Goal: Task Accomplishment & Management: Complete application form

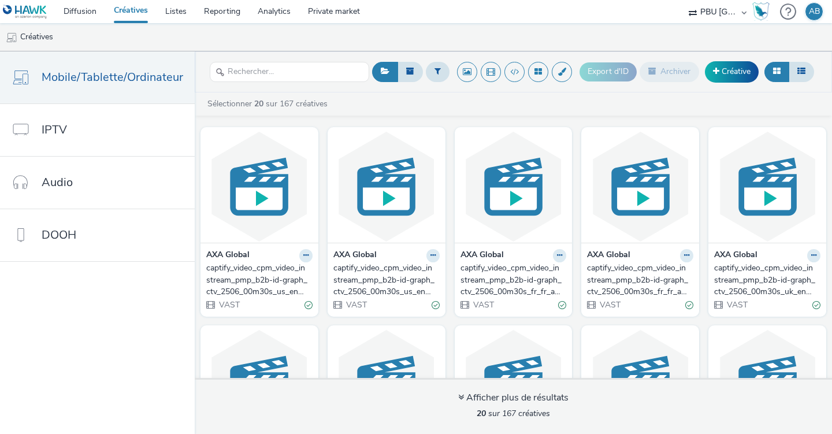
click at [49, 193] on link "Audio" at bounding box center [97, 183] width 195 height 52
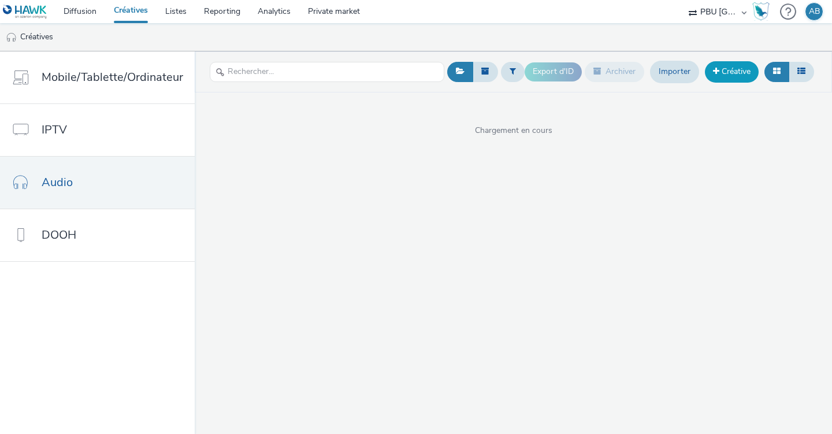
click at [738, 74] on link "Créative" at bounding box center [732, 71] width 54 height 21
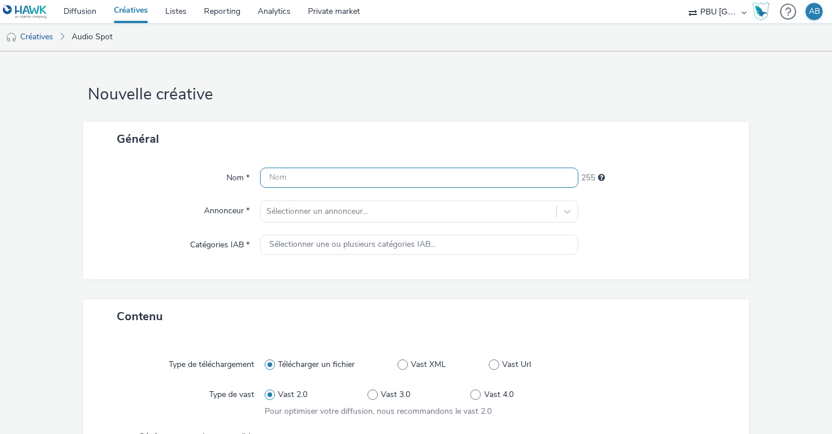
click at [339, 184] on input "text" at bounding box center [419, 178] width 319 height 20
paste input "hawk_audio_cpm_1x1_instream_pmp_b2b_multi_2509_00m30s_de_de_awareness_audio-cyb…"
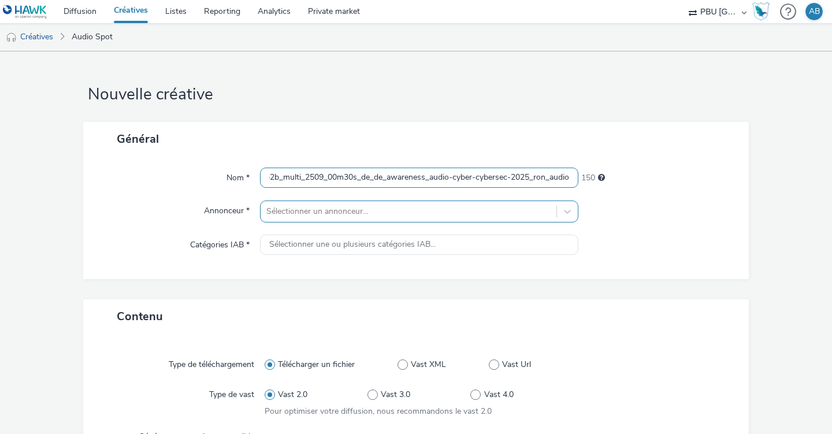
type input "hawk_audio_cpm_1x1_instream_pmp_b2b_multi_2509_00m30s_de_de_awareness_audio-cyb…"
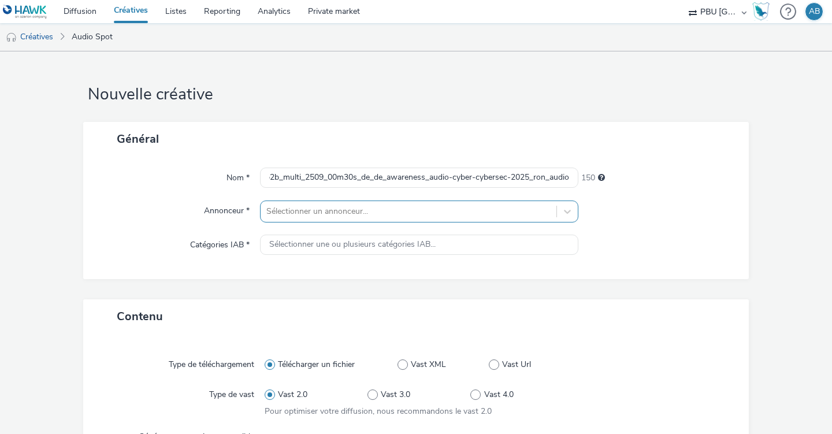
click at [346, 212] on div at bounding box center [409, 212] width 284 height 14
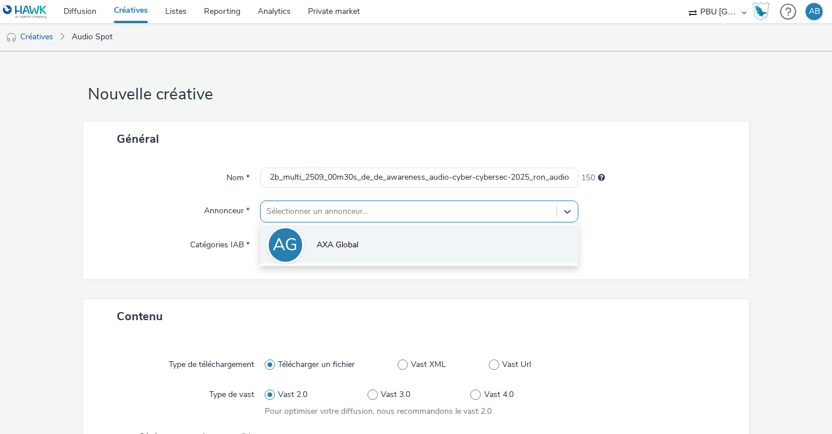
click at [351, 255] on li "AG AXA Global" at bounding box center [419, 244] width 319 height 39
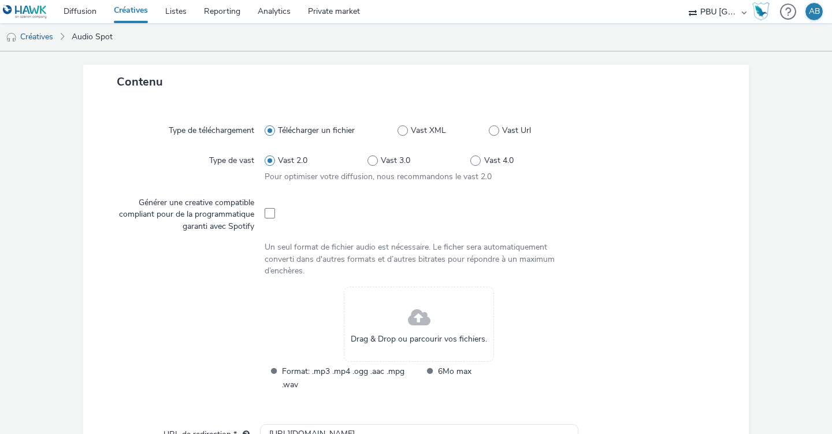
scroll to position [242, 0]
click at [389, 315] on div "Drag & Drop ou parcourir vos fichiers." at bounding box center [419, 323] width 150 height 75
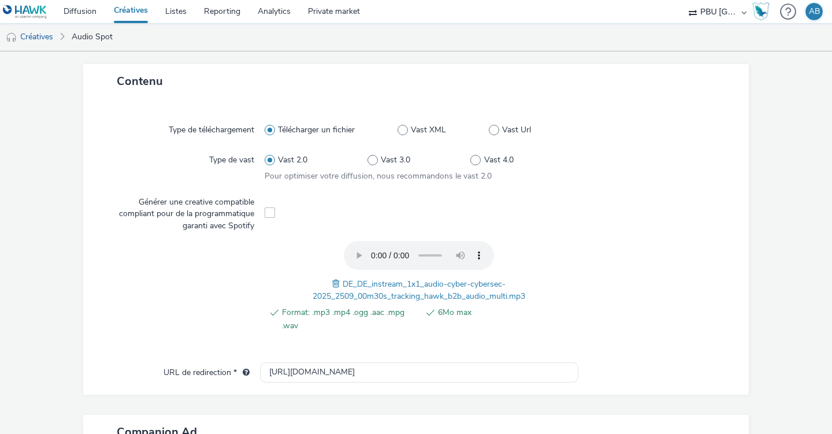
scroll to position [327, 0]
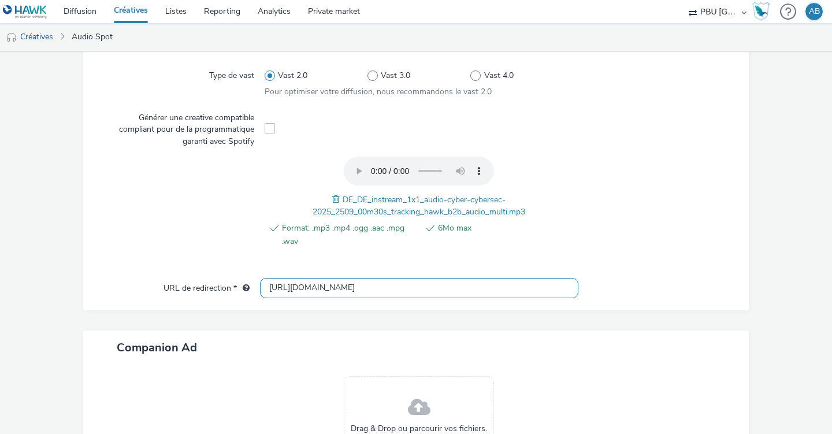
drag, startPoint x: 329, startPoint y: 289, endPoint x: 220, endPoint y: 293, distance: 109.3
click at [260, 293] on input "[URL][DOMAIN_NAME]" at bounding box center [419, 288] width 319 height 20
paste input "s://[DOMAIN_NAME][URL]"
type input "[URL][DOMAIN_NAME]"
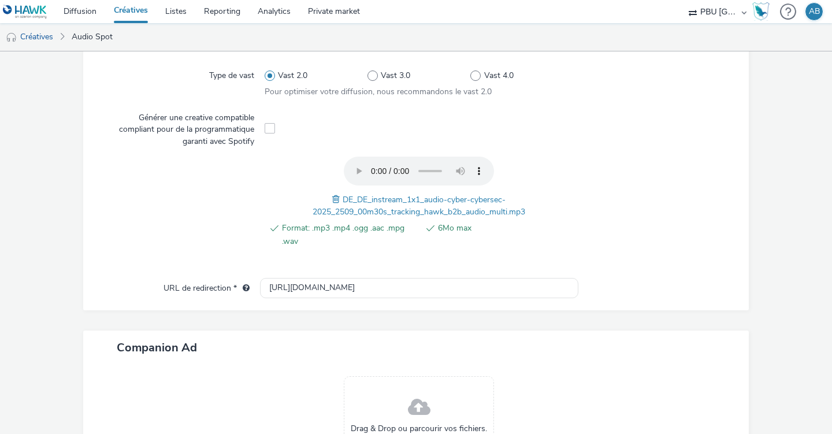
click at [271, 335] on div "Companion Ad" at bounding box center [416, 348] width 666 height 34
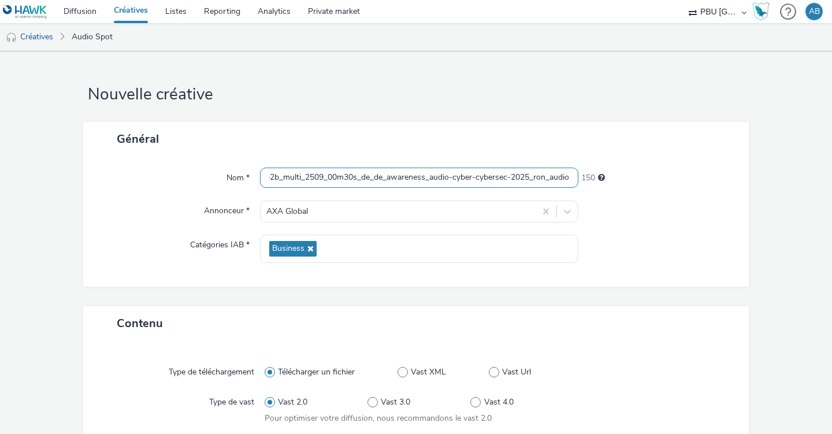
scroll to position [0, 0]
drag, startPoint x: 306, startPoint y: 179, endPoint x: 213, endPoint y: 177, distance: 93.1
click at [260, 177] on input "hawk_audio_cpm_1x1_instream_pmp_b2b_multi_2509_00m30s_de_de_awareness_audio-cyb…" at bounding box center [419, 178] width 319 height 20
click at [408, 177] on input "hawk_audio_cpm_1x1_instream_pmp_b2b_multi_2509_00m30s_de_de_awareness_audio-cyb…" at bounding box center [419, 178] width 319 height 20
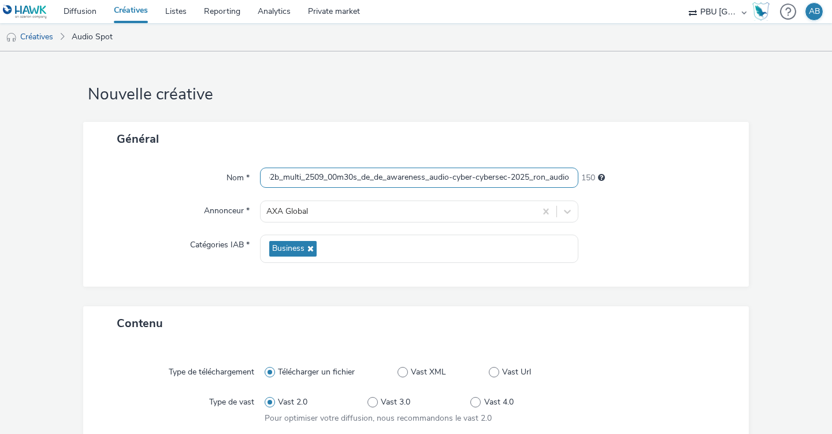
drag, startPoint x: 395, startPoint y: 178, endPoint x: 626, endPoint y: 172, distance: 231.3
click at [579, 172] on input "hawk_audio_cpm_1x1_instream_pmp_b2b_multi_2509_00m30s_de_de_awareness_audio-cyb…" at bounding box center [419, 178] width 319 height 20
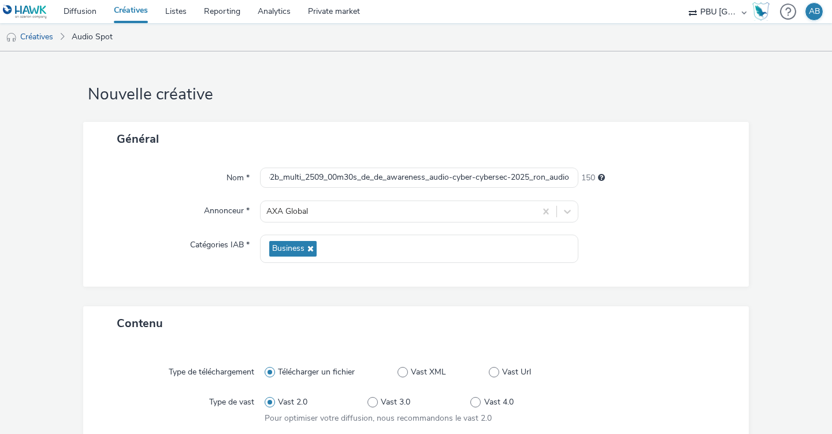
click at [626, 223] on div "Nom * hawk_audio_cpm_1x1_instream_pmp_b2b_multi_2509_00m30s_de_de_awareness_aud…" at bounding box center [416, 221] width 666 height 131
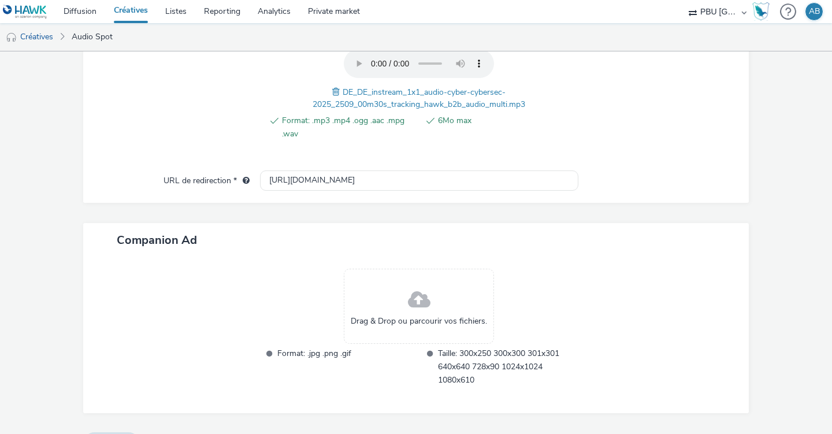
scroll to position [462, 0]
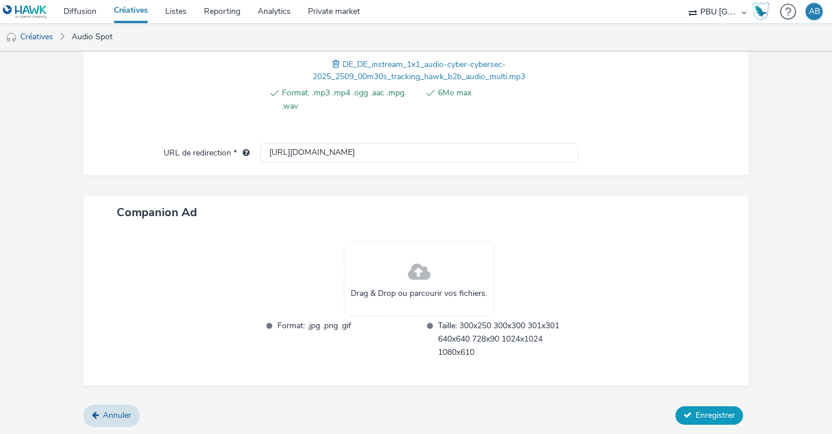
click at [706, 414] on span "Enregistrer" at bounding box center [715, 415] width 39 height 11
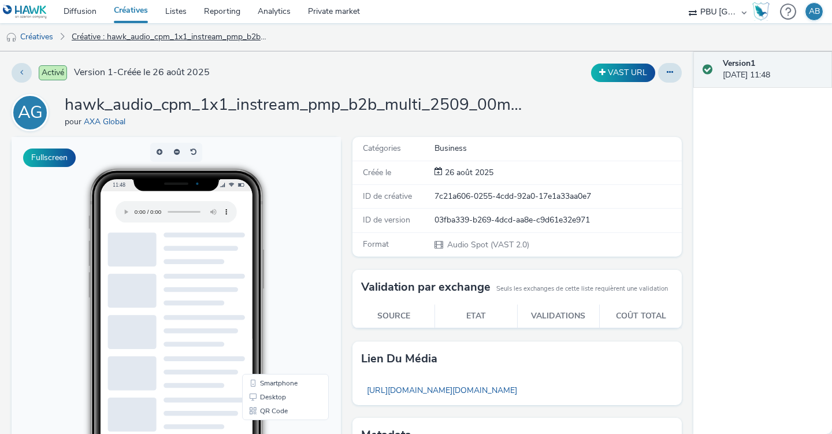
click at [114, 38] on link "Créative : hawk_audio_cpm_1x1_instream_pmp_b2b_multi_2509_00m30s_de_de_awarenes…" at bounding box center [170, 37] width 208 height 28
click at [43, 35] on link "Créatives" at bounding box center [29, 37] width 59 height 28
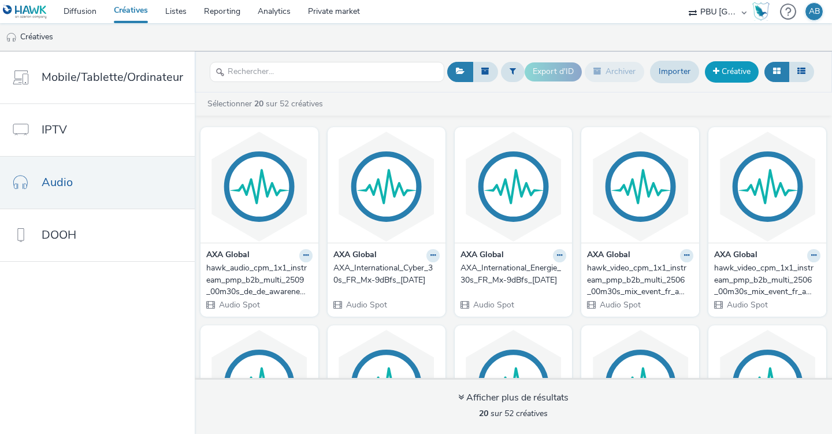
click at [732, 75] on link "Créative" at bounding box center [732, 71] width 54 height 21
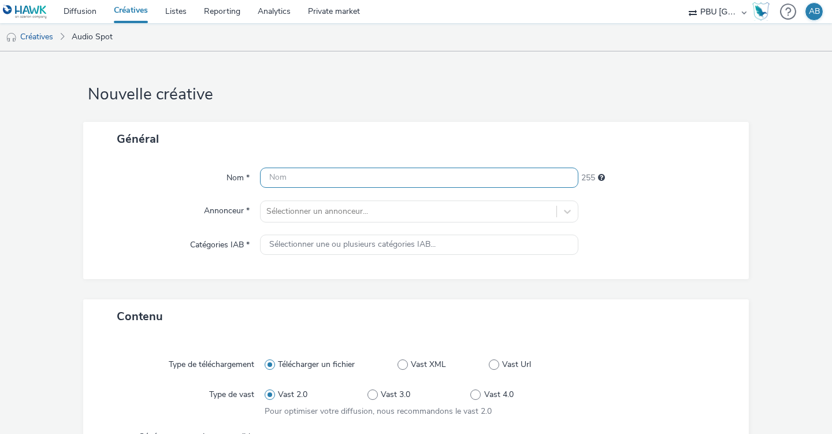
click at [341, 175] on input "text" at bounding box center [419, 178] width 319 height 20
paste input "hawk_audio_cpm_1x1_instream_pmp_b2b_multi_2509_00m30s_us_en_awareness_audio-ene…"
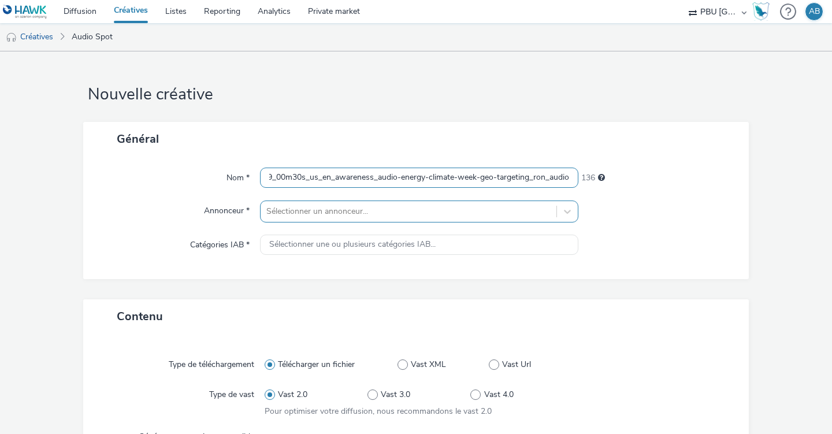
type input "hawk_audio_cpm_1x1_instream_pmp_b2b_multi_2509_00m30s_us_en_awareness_audio-ene…"
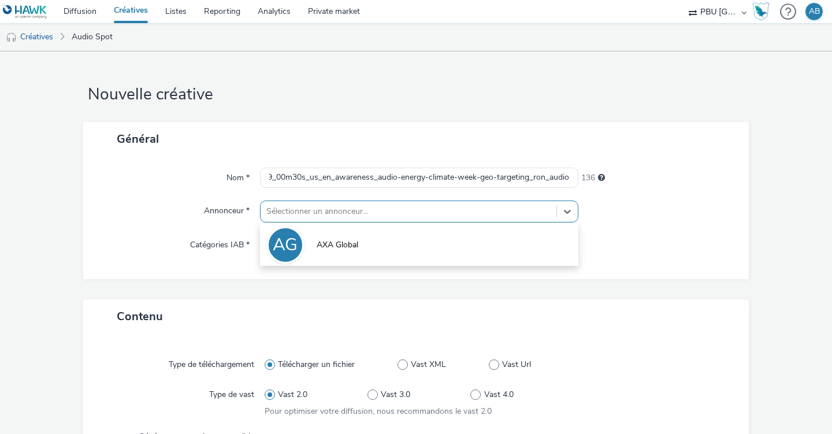
click at [336, 216] on div at bounding box center [409, 212] width 284 height 14
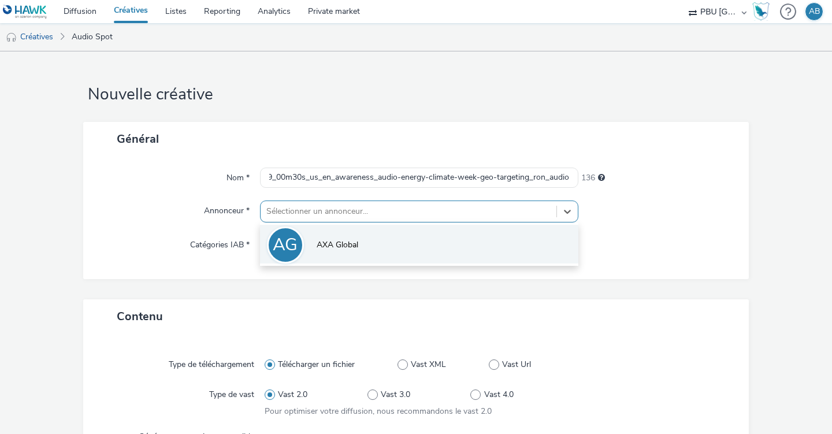
click at [346, 244] on span "AXA Global" at bounding box center [338, 245] width 42 height 12
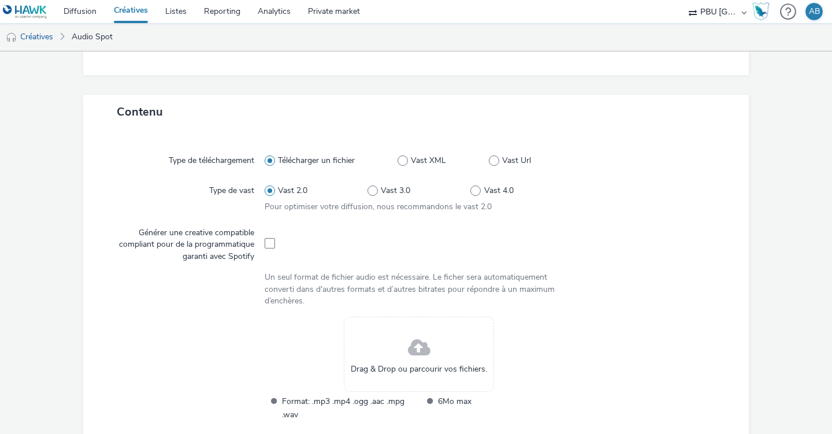
scroll to position [222, 0]
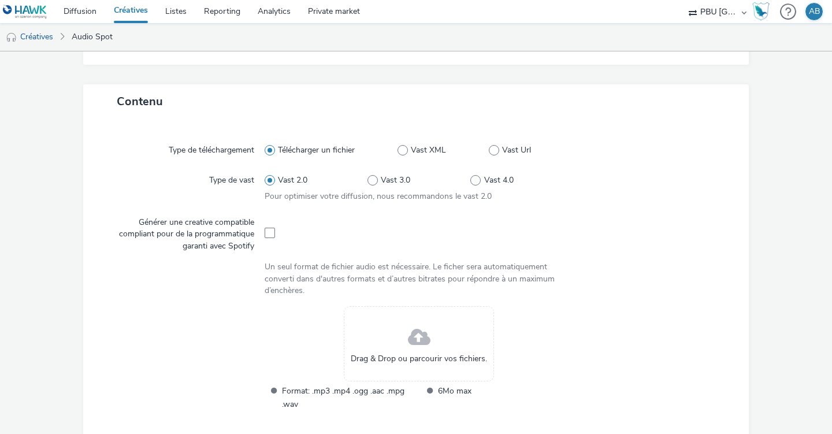
click at [398, 336] on div "Drag & Drop ou parcourir vos fichiers." at bounding box center [419, 343] width 150 height 75
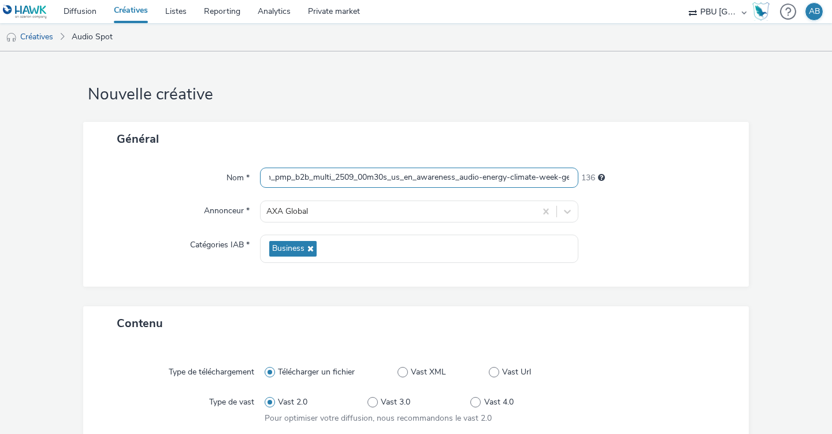
scroll to position [0, 0]
drag, startPoint x: 350, startPoint y: 176, endPoint x: 195, endPoint y: 171, distance: 155.0
click at [260, 171] on input "hawk_audio_cpm_1x1_instream_pmp_b2b_multi_2509_00m30s_us_en_awareness_audio-ene…" at bounding box center [419, 178] width 319 height 20
click at [428, 182] on input "hawk_audio_cpm_1x1_instream_pmp_b2b_multi_2509_00m30s_us_en_awareness_audio-ene…" at bounding box center [419, 178] width 319 height 20
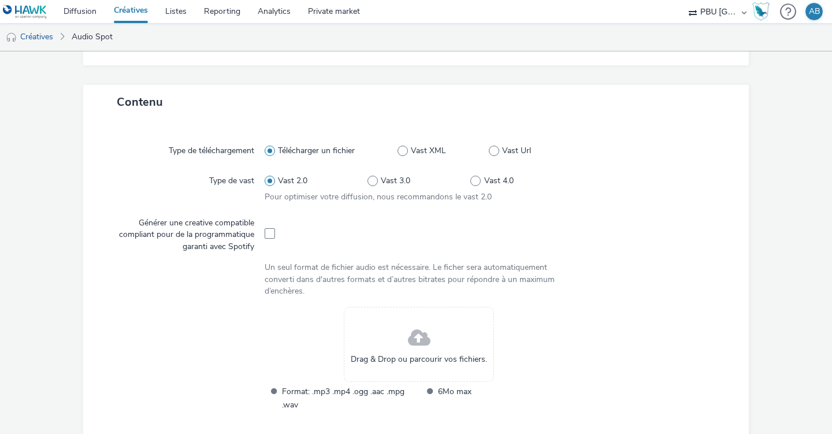
scroll to position [224, 0]
click at [412, 341] on span at bounding box center [419, 336] width 23 height 31
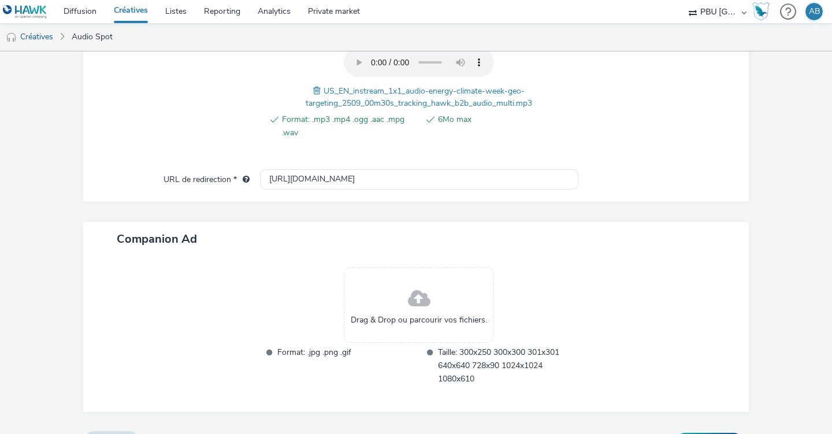
scroll to position [462, 0]
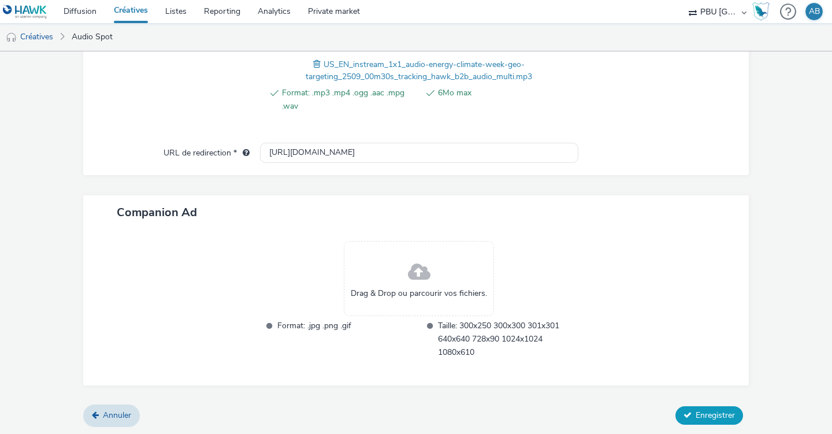
click at [724, 412] on span "Enregistrer" at bounding box center [715, 415] width 39 height 11
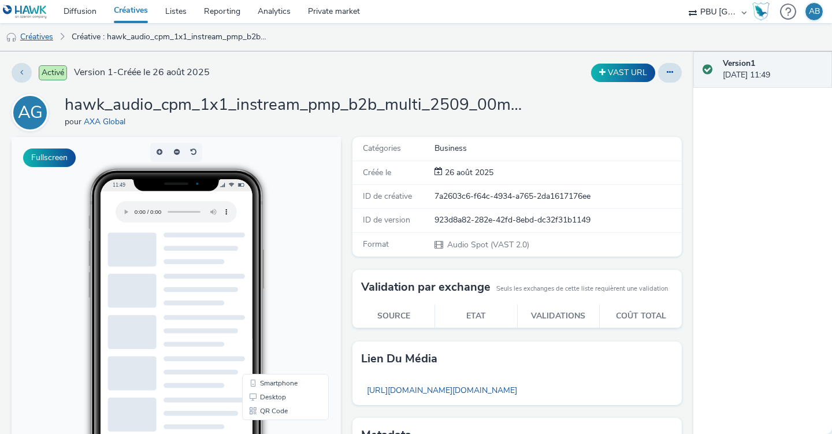
click at [47, 36] on link "Créatives" at bounding box center [29, 37] width 59 height 28
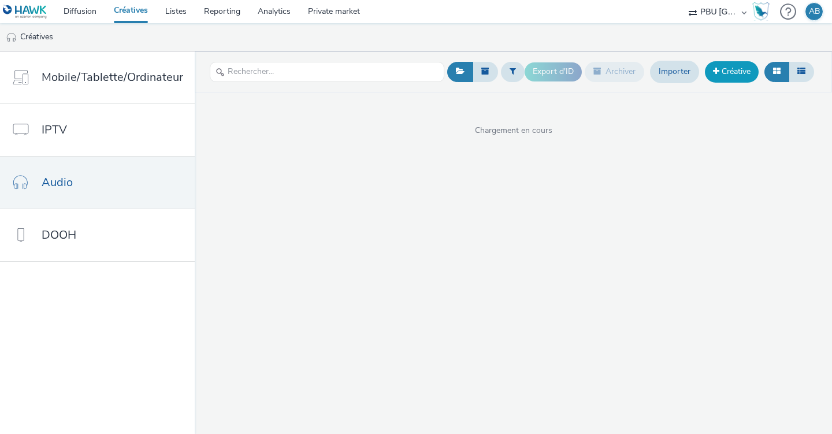
click at [726, 67] on link "Créative" at bounding box center [732, 71] width 54 height 21
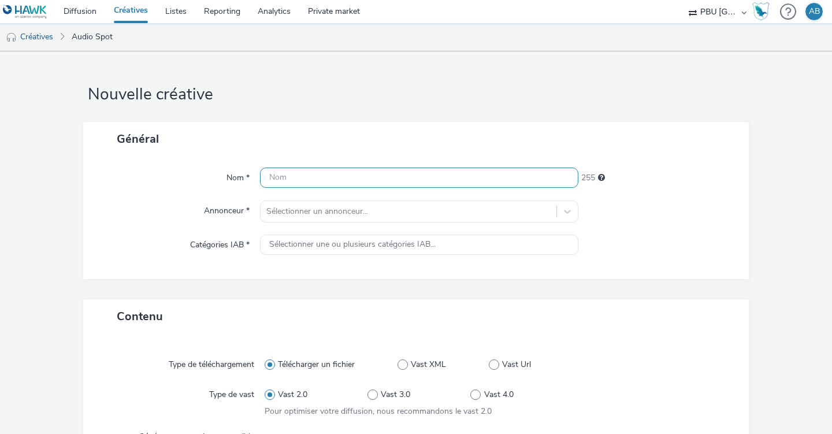
click at [272, 171] on input "text" at bounding box center [419, 178] width 319 height 20
paste input "hawk_audio_cpm_1x1_instream_pmp_b2b_multi_2509_00m30s_uk_en_awareness_audio-cyb…"
type input "hawk_audio_cpm_1x1_instream_pmp_b2b_multi_2509_00m30s_uk_en_awareness_audio-cyb…"
click at [641, 224] on div "Nom * hawk_audio_cpm_1x1_instream_pmp_b2b_multi_2509_00m30s_uk_en_awareness_aud…" at bounding box center [416, 217] width 666 height 123
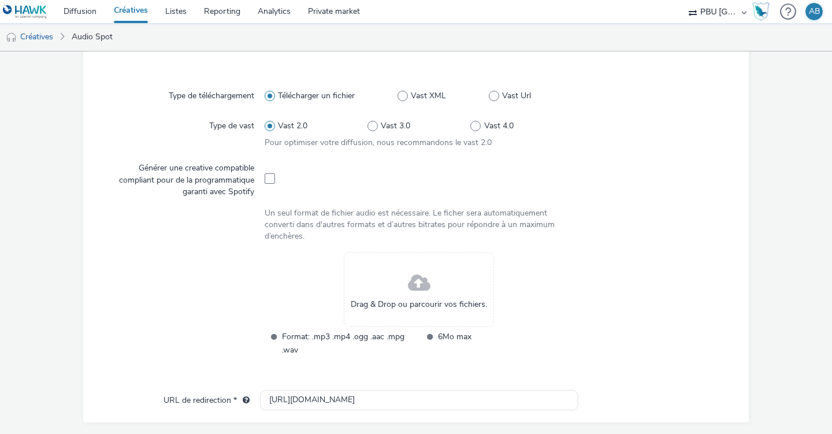
scroll to position [270, 0]
click at [386, 294] on div "Drag & Drop ou parcourir vos fichiers." at bounding box center [419, 288] width 150 height 75
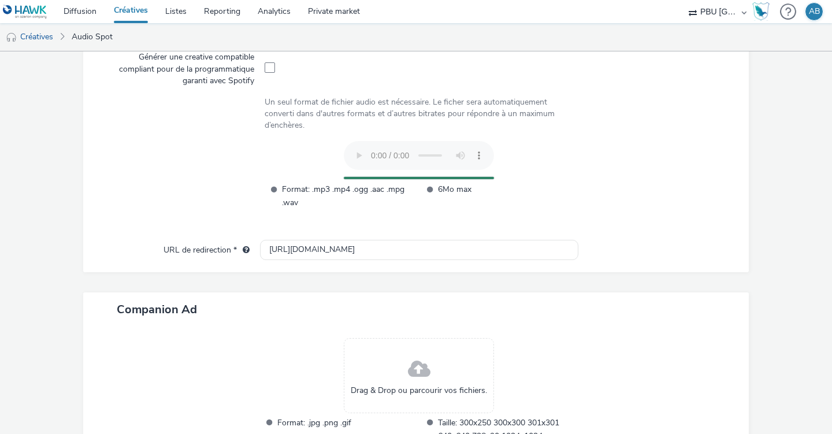
scroll to position [386, 0]
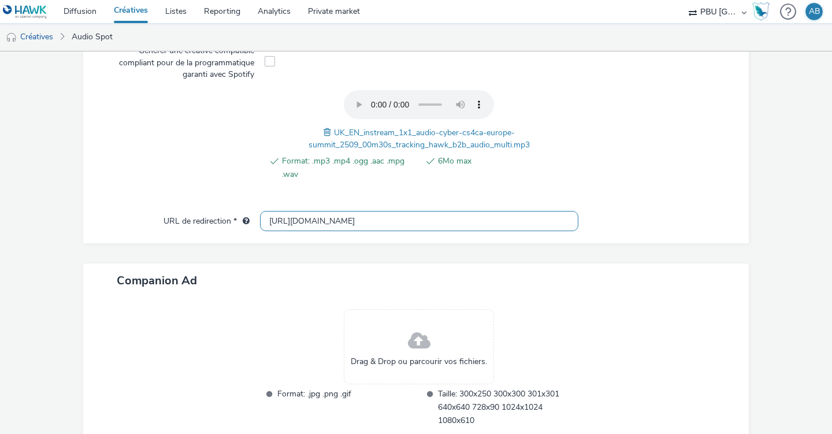
click at [317, 221] on input "[URL][DOMAIN_NAME]" at bounding box center [419, 221] width 319 height 20
paste input "s://[DOMAIN_NAME][URL]"
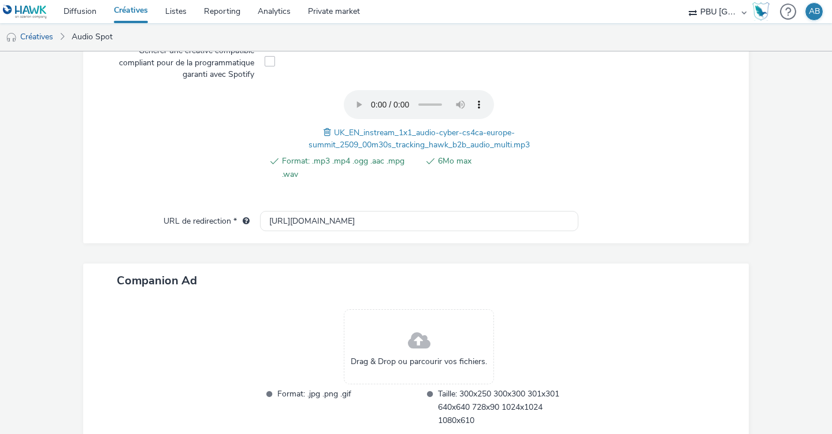
click at [292, 281] on div "Companion Ad" at bounding box center [416, 281] width 666 height 34
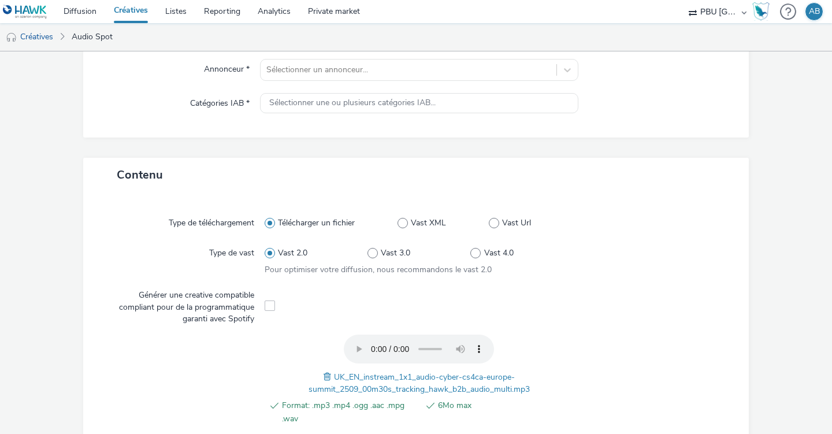
scroll to position [0, 0]
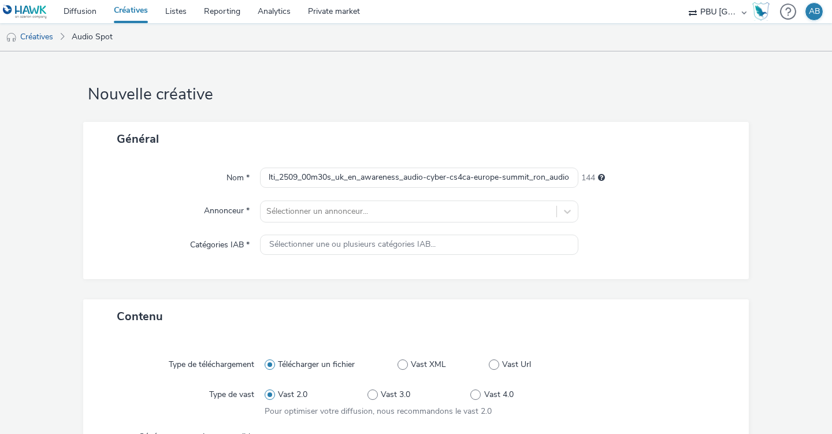
click at [394, 199] on div "Nom * hawk_audio_cpm_1x1_instream_pmp_b2b_multi_2509_00m30s_uk_en_awareness_aud…" at bounding box center [416, 217] width 666 height 123
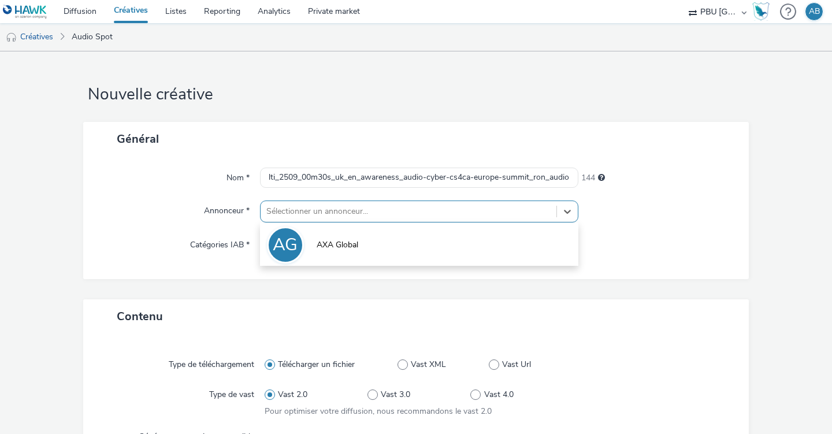
click at [400, 207] on div at bounding box center [409, 212] width 284 height 14
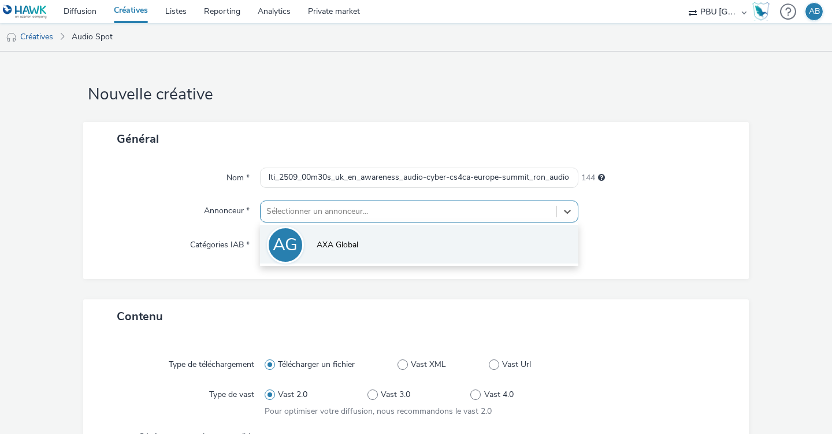
click at [376, 247] on li "AG AXA Global" at bounding box center [419, 244] width 319 height 39
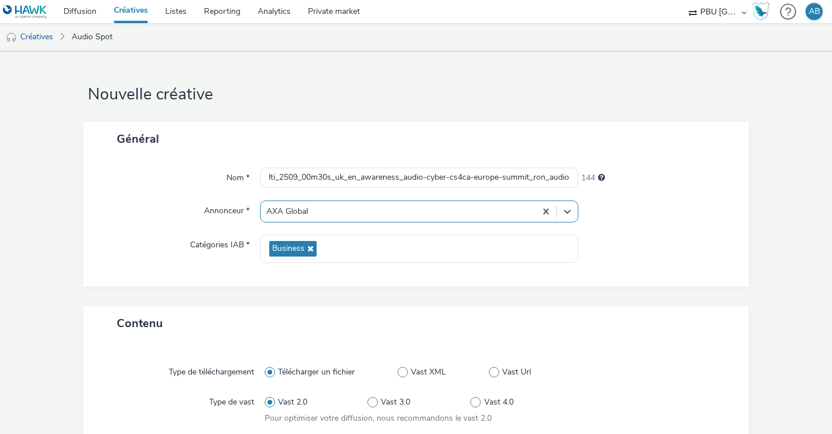
type input "[URL][DOMAIN_NAME]"
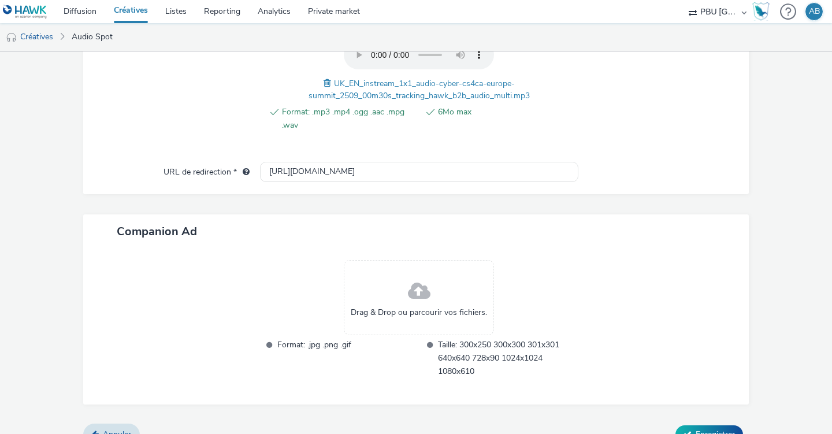
scroll to position [462, 0]
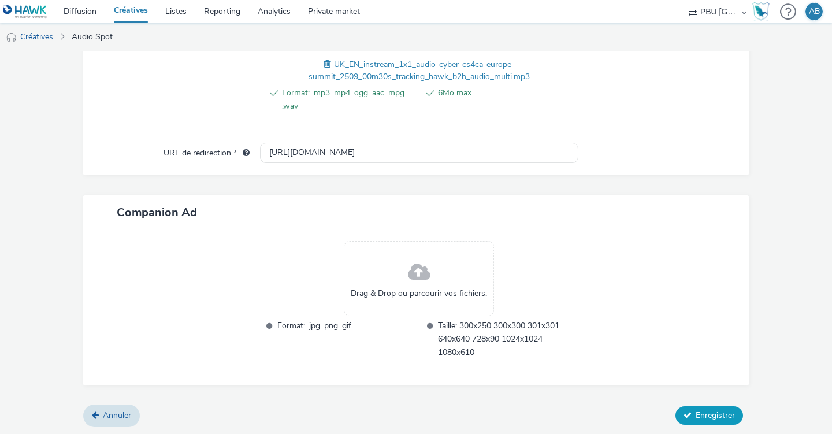
click at [700, 412] on span "Enregistrer" at bounding box center [715, 415] width 39 height 11
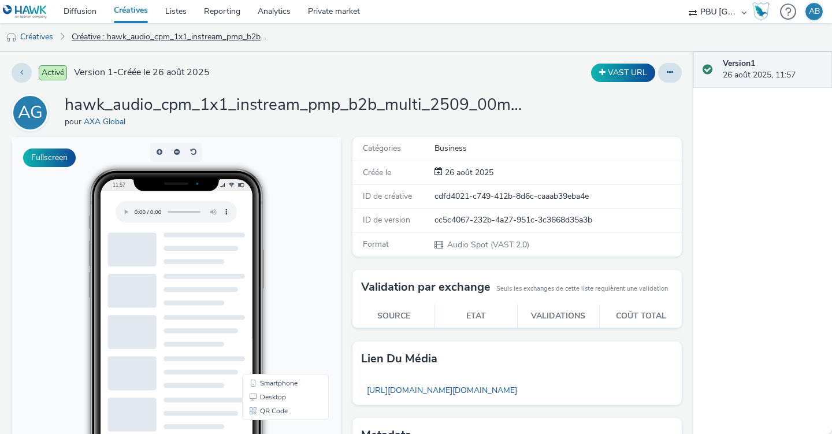
click at [87, 36] on link "Créative : hawk_audio_cpm_1x1_instream_pmp_b2b_multi_2509_00m30s_uk_en_awarenes…" at bounding box center [170, 37] width 208 height 28
click at [38, 38] on link "Créatives" at bounding box center [29, 37] width 59 height 28
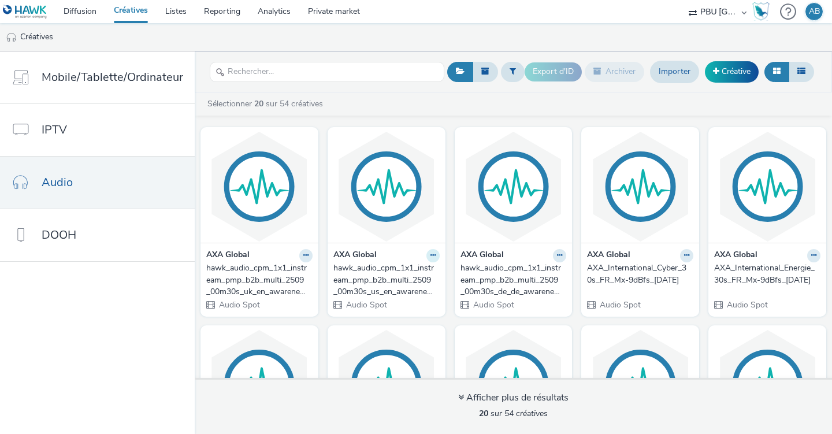
click at [432, 256] on icon at bounding box center [433, 255] width 5 height 7
click at [397, 272] on link "Modifier" at bounding box center [396, 275] width 87 height 23
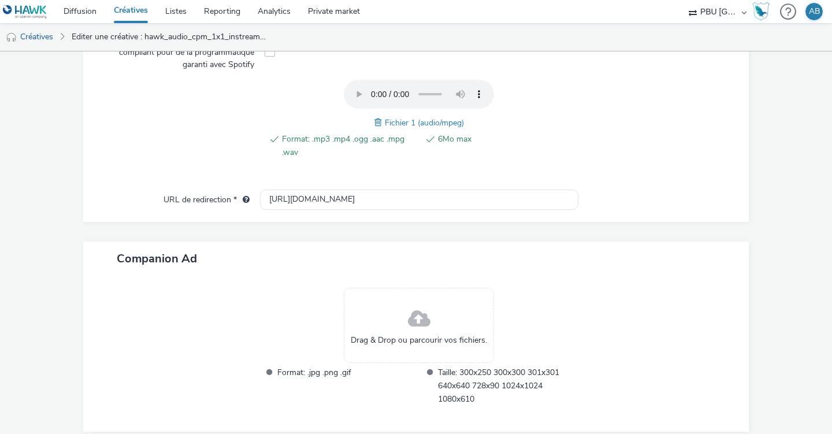
scroll to position [402, 0]
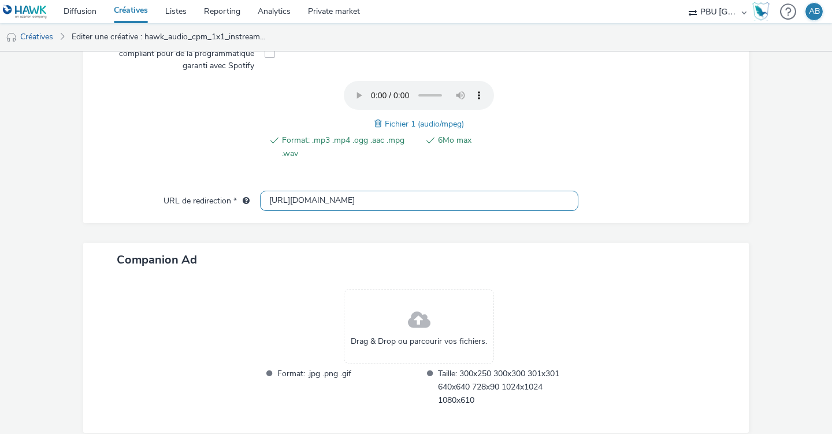
click at [336, 196] on input "[URL][DOMAIN_NAME]" at bounding box center [419, 201] width 319 height 20
paste input "s://[DOMAIN_NAME][URL]"
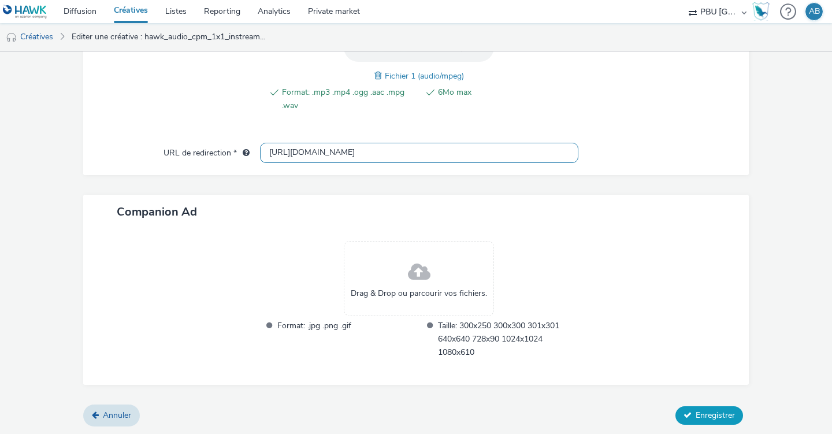
type input "[URL][DOMAIN_NAME]"
click at [734, 420] on button "Enregistrer" at bounding box center [710, 415] width 68 height 18
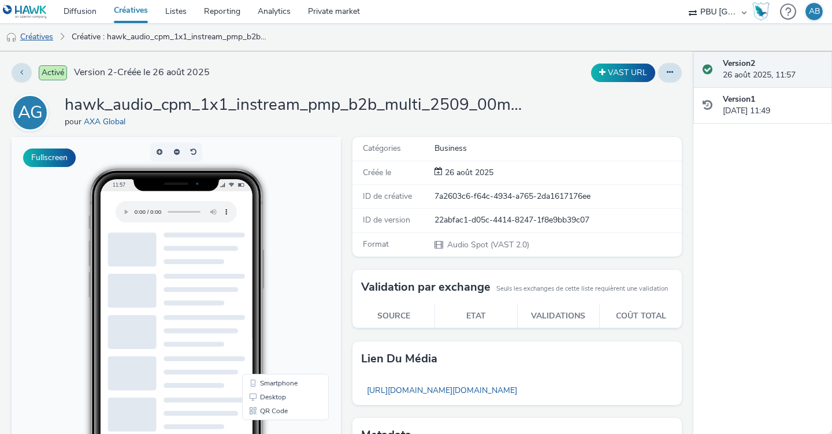
click at [39, 35] on link "Créatives" at bounding box center [29, 37] width 59 height 28
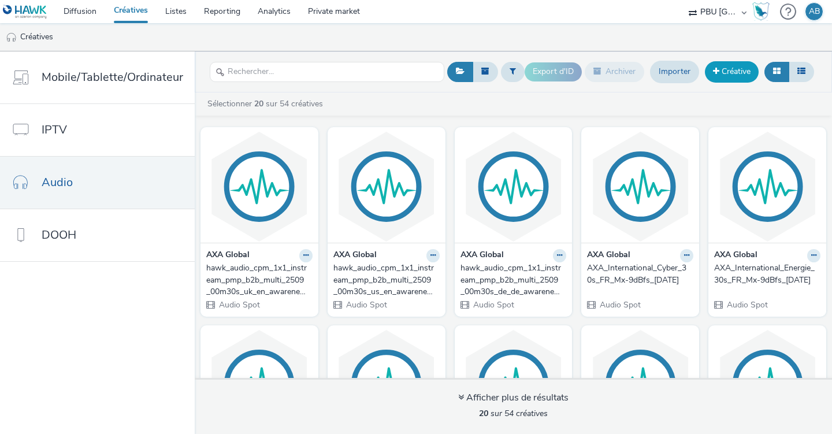
click at [724, 75] on link "Créative" at bounding box center [732, 71] width 54 height 21
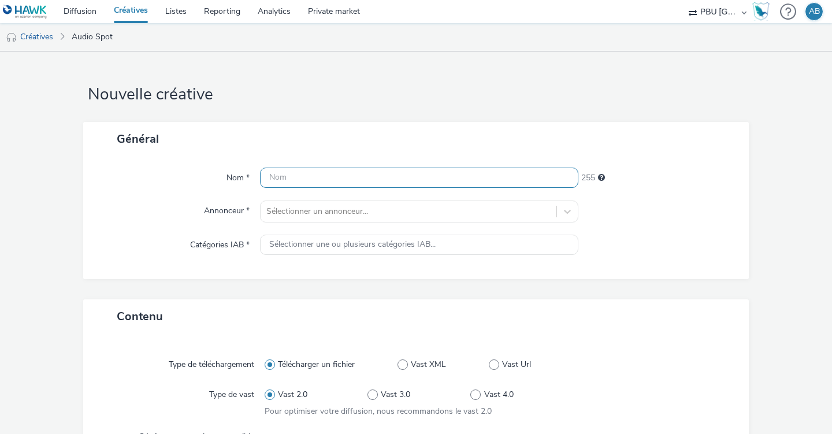
click at [375, 169] on input "text" at bounding box center [419, 178] width 319 height 20
paste input "hawk_audio_cpm_1x1_instream_pmp_b2b_multi_2509_00m30s_uk_en_awareness_audio-cyb…"
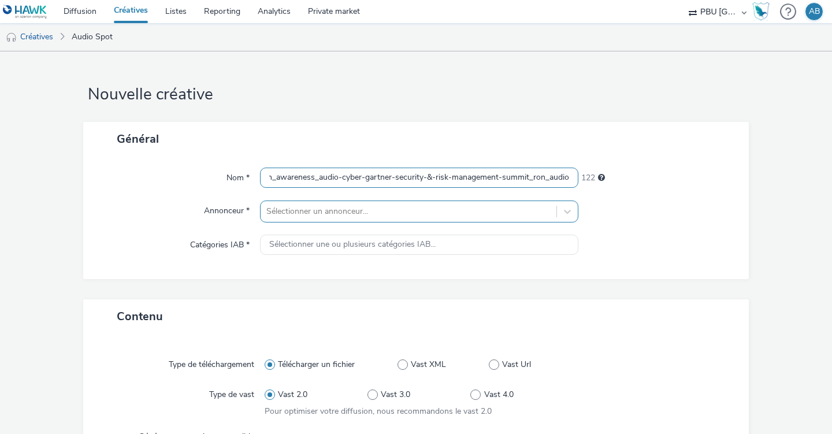
type input "hawk_audio_cpm_1x1_instream_pmp_b2b_multi_2509_00m30s_uk_en_awareness_audio-cyb…"
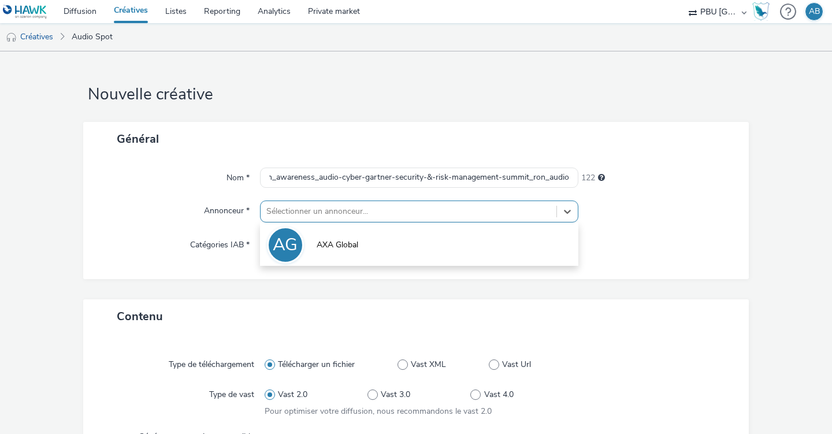
click at [379, 206] on div at bounding box center [409, 212] width 284 height 14
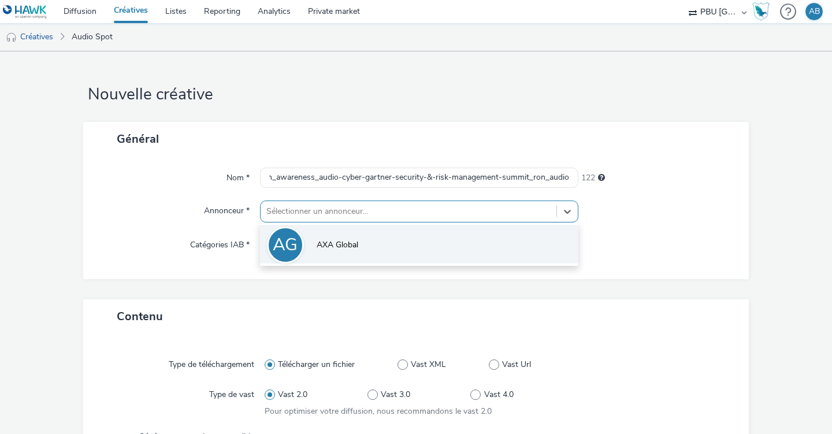
click at [368, 250] on li "AG AXA Global" at bounding box center [419, 244] width 319 height 39
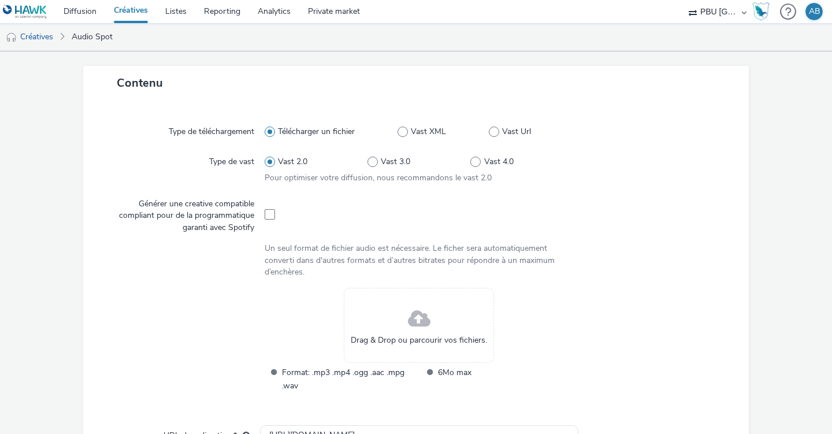
scroll to position [242, 0]
click at [408, 321] on div "Drag & Drop ou parcourir vos fichiers." at bounding box center [419, 324] width 150 height 75
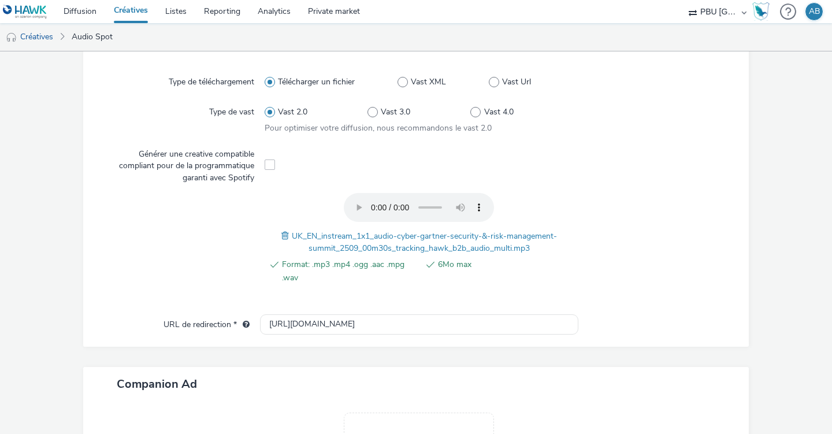
scroll to position [290, 0]
click at [365, 319] on input "[URL][DOMAIN_NAME]" at bounding box center [419, 325] width 319 height 20
paste input "s://[DOMAIN_NAME][URL]"
type input "[URL][DOMAIN_NAME]"
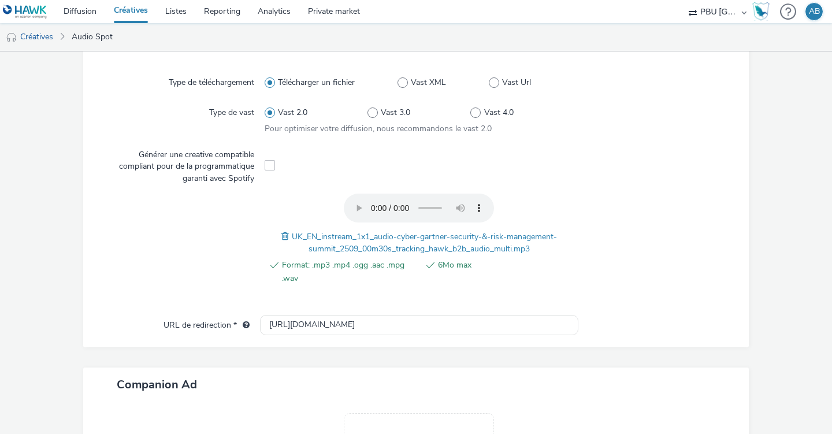
click at [642, 274] on div at bounding box center [651, 245] width 155 height 103
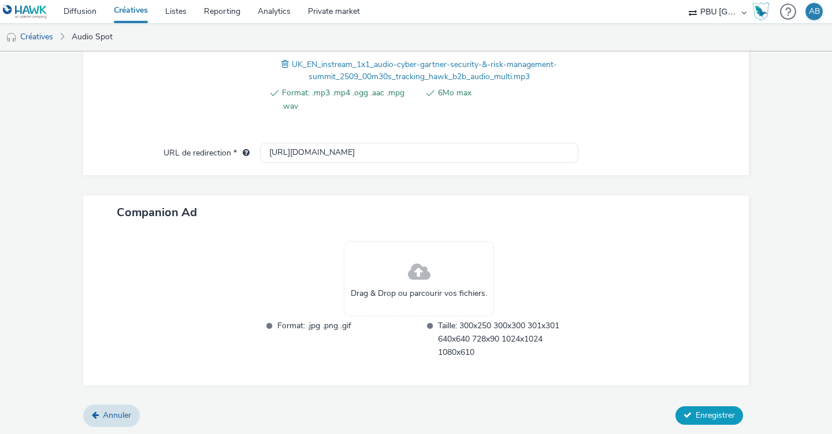
click at [694, 414] on button "Enregistrer" at bounding box center [710, 415] width 68 height 18
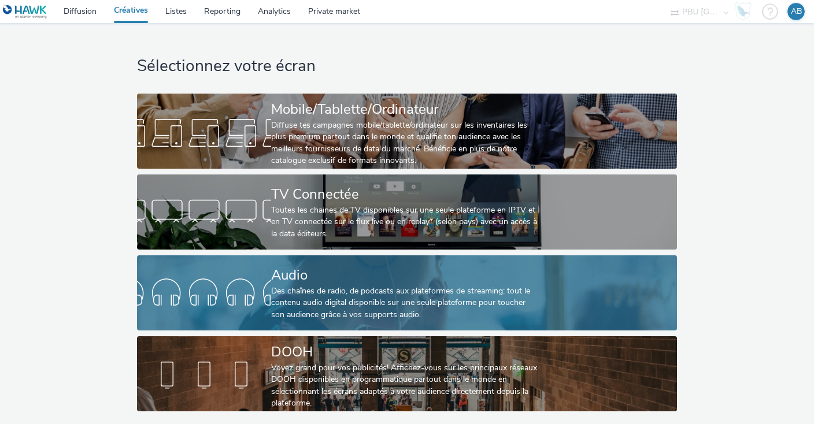
click at [325, 282] on div "Audio" at bounding box center [405, 275] width 268 height 20
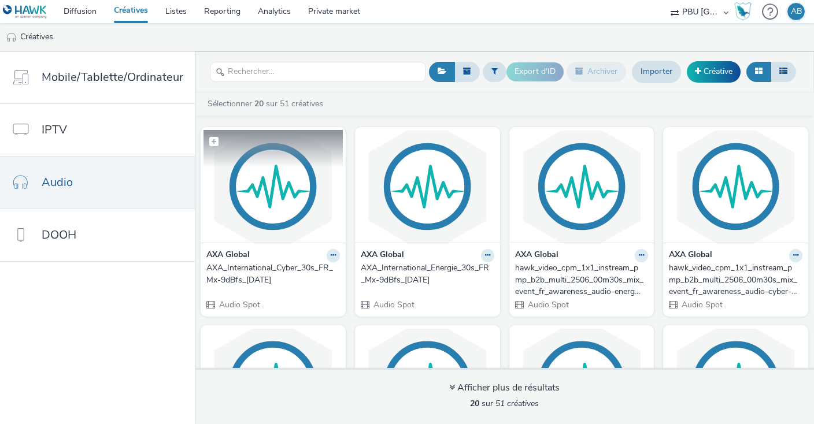
click at [260, 190] on img at bounding box center [272, 186] width 139 height 113
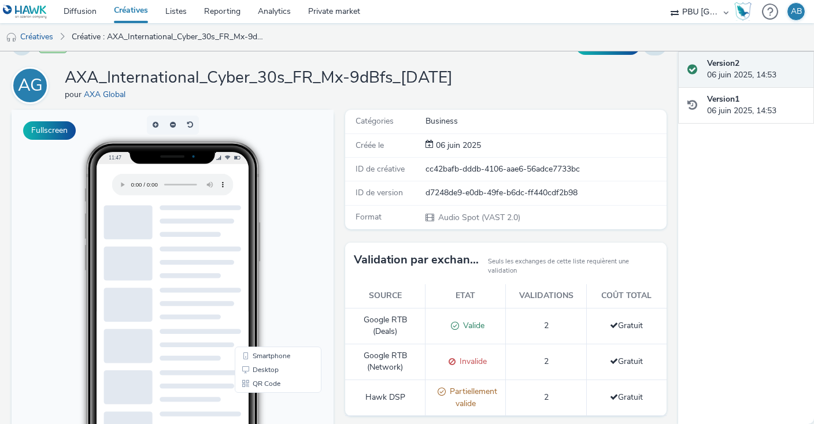
scroll to position [5, 0]
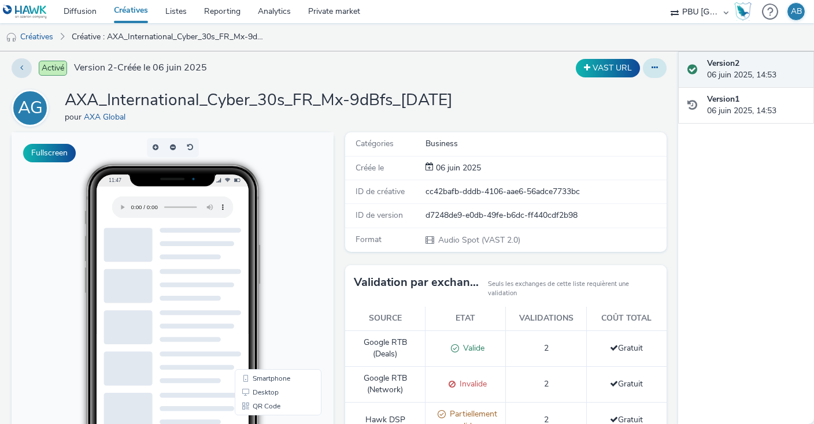
click at [650, 68] on button at bounding box center [655, 68] width 24 height 20
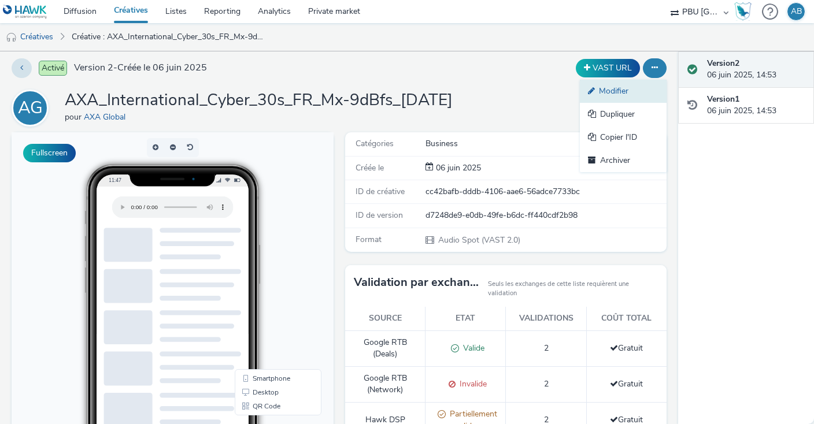
click at [626, 86] on link "Modifier" at bounding box center [623, 91] width 87 height 23
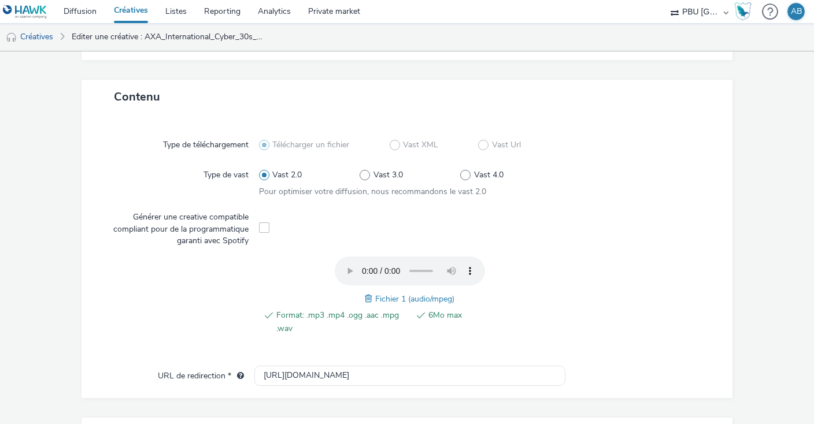
scroll to position [227, 0]
